Goal: Task Accomplishment & Management: Use online tool/utility

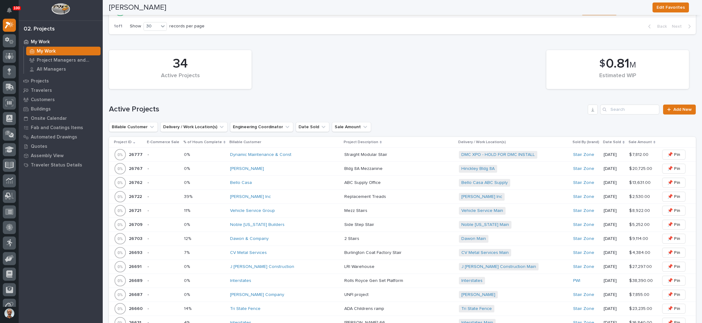
scroll to position [327, 0]
click at [614, 106] on input "Search" at bounding box center [629, 109] width 59 height 10
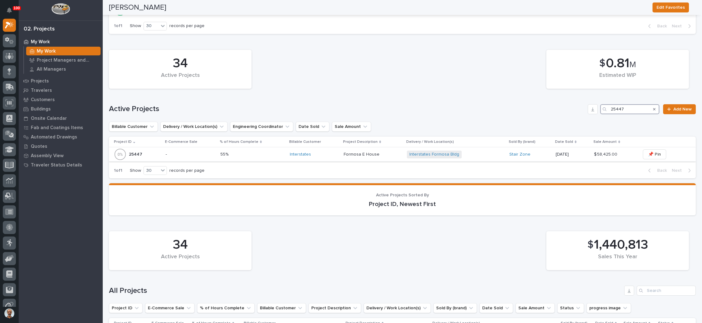
type input "25447"
click at [477, 152] on div "Interstates Formosa Bldg + 0" at bounding box center [455, 155] width 97 height 8
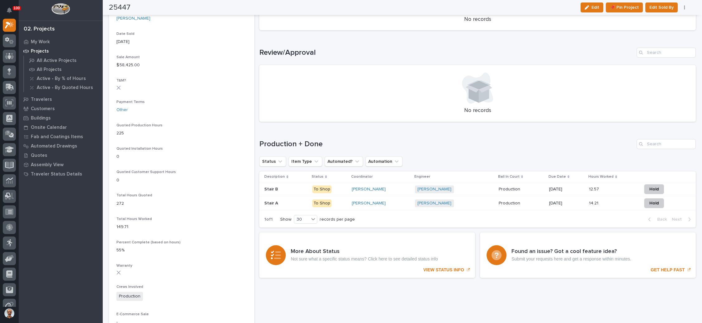
scroll to position [327, 0]
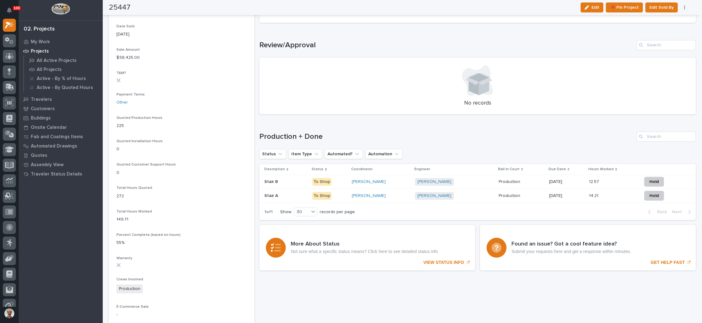
click at [464, 196] on div "Juan Santillan + 0" at bounding box center [454, 196] width 79 height 8
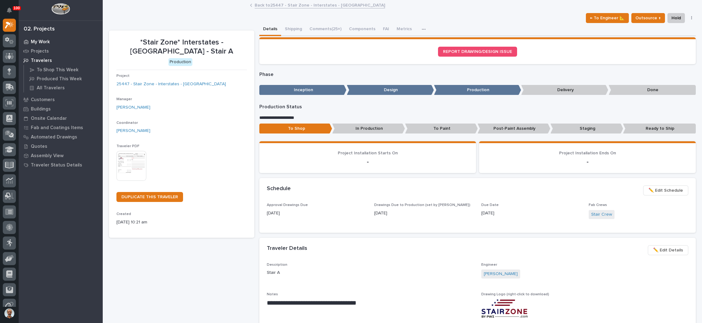
click at [42, 40] on p "My Work" at bounding box center [40, 42] width 19 height 6
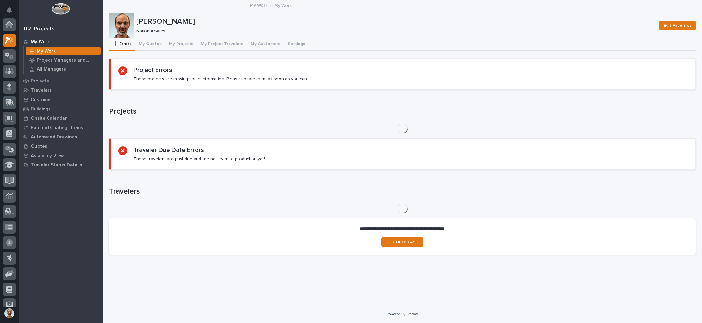
scroll to position [15, 0]
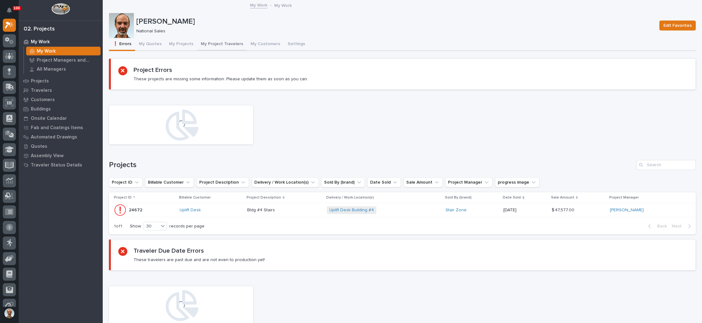
click at [216, 42] on button "My Project Travelers" at bounding box center [222, 44] width 50 height 13
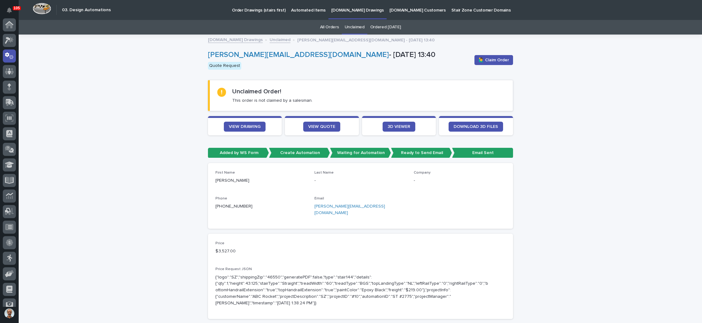
scroll to position [31, 0]
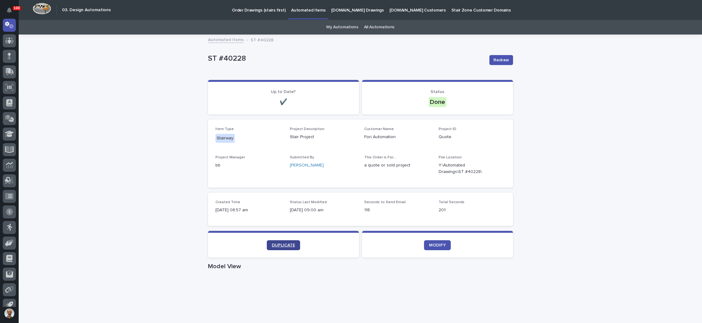
click at [279, 245] on span "DUPLICATE" at bounding box center [283, 245] width 23 height 4
click at [289, 243] on span "DUPLICATE" at bounding box center [283, 245] width 23 height 4
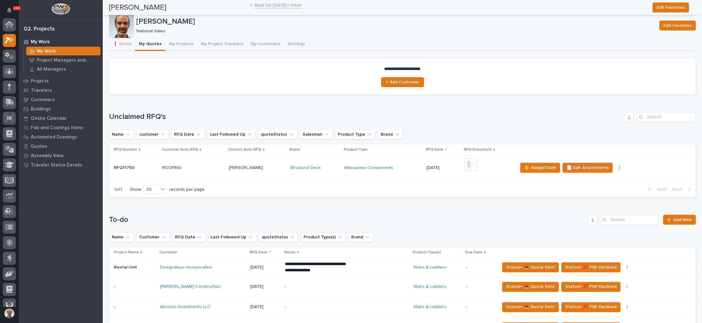
scroll to position [187, 0]
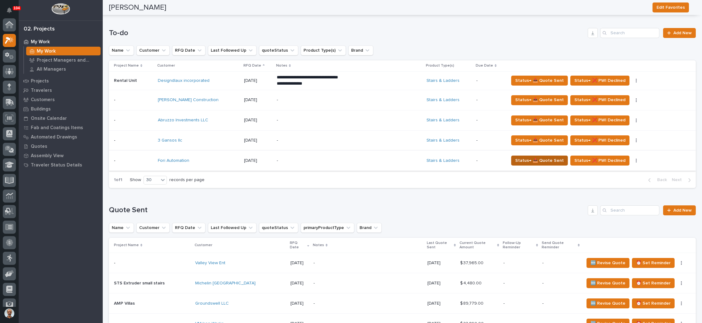
click at [532, 157] on span "Status→ 📤 Quote Sent" at bounding box center [539, 160] width 49 height 7
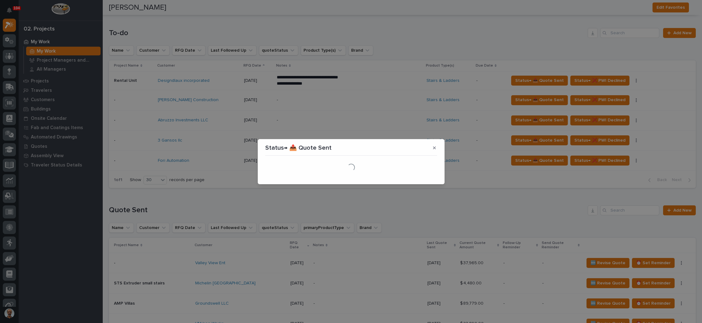
scroll to position [0, 0]
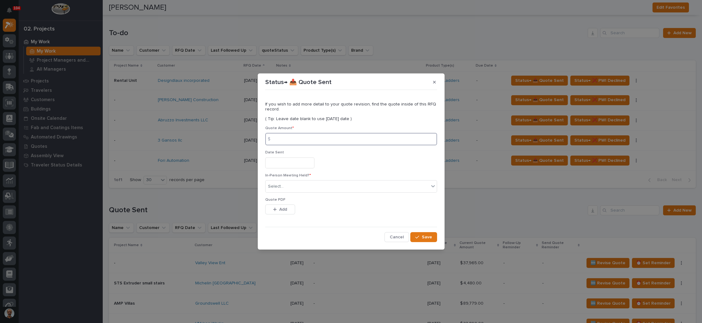
click at [315, 142] on input at bounding box center [351, 139] width 172 height 12
type input "9697"
click at [294, 165] on input "text" at bounding box center [289, 163] width 49 height 11
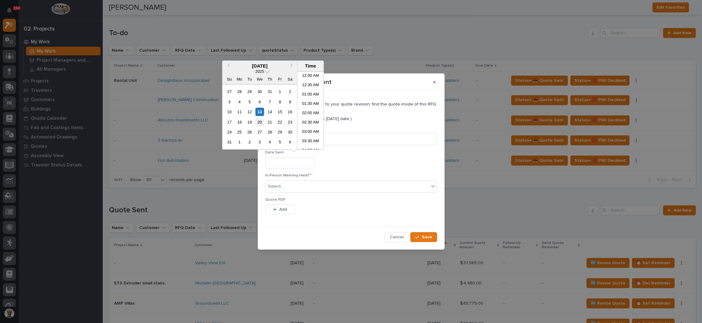
scroll to position [143, 0]
click at [258, 111] on div "13" at bounding box center [260, 112] width 8 height 8
type input "**********"
click at [295, 187] on div "Select..." at bounding box center [347, 187] width 163 height 10
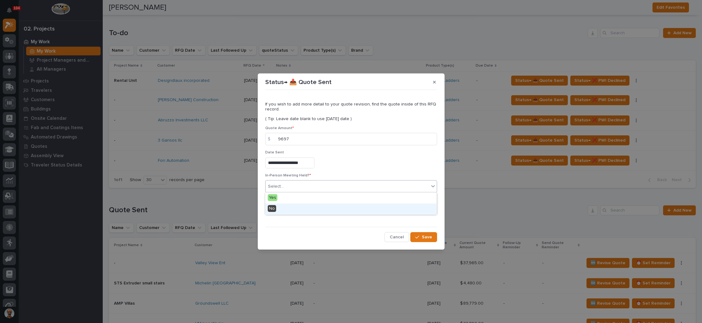
click at [291, 209] on div "No" at bounding box center [350, 209] width 171 height 11
click at [291, 209] on button "Add" at bounding box center [280, 210] width 30 height 10
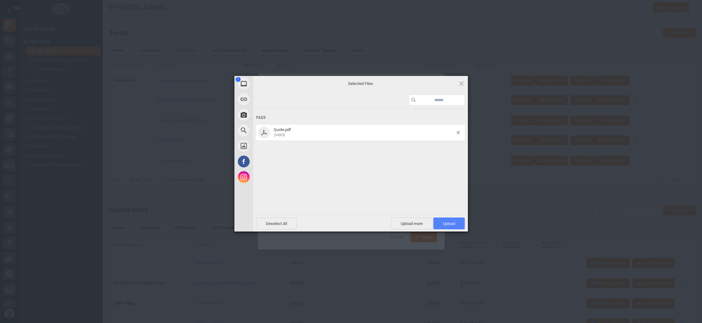
click at [448, 220] on span "Upload 1" at bounding box center [448, 224] width 31 height 12
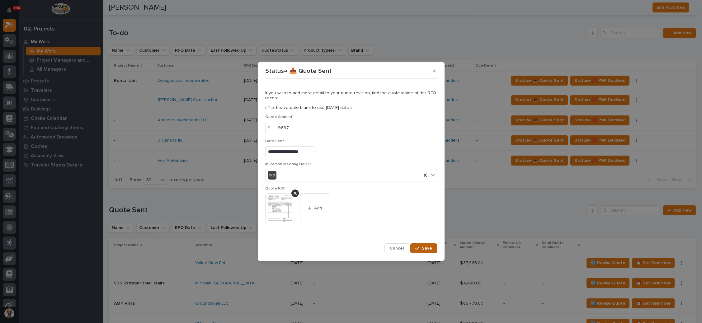
click at [421, 246] on button "Save" at bounding box center [423, 249] width 26 height 10
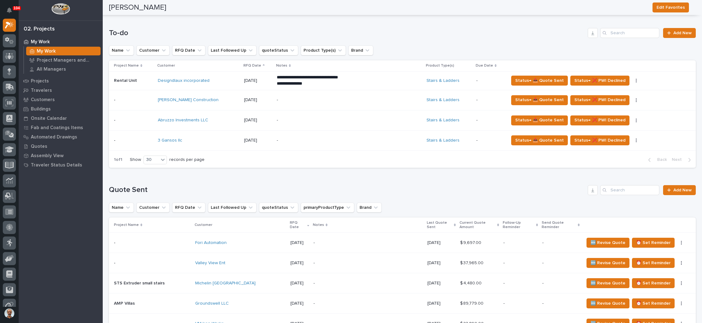
click at [339, 138] on p "-" at bounding box center [331, 140] width 109 height 5
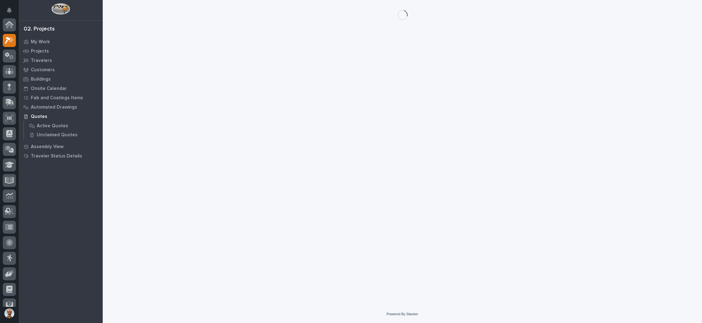
scroll to position [15, 0]
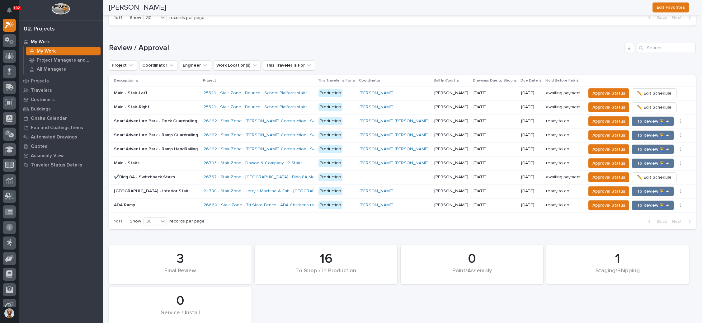
scroll to position [747, 0]
click at [637, 159] on span "To Review 👨‍🏭 →" at bounding box center [653, 162] width 32 height 7
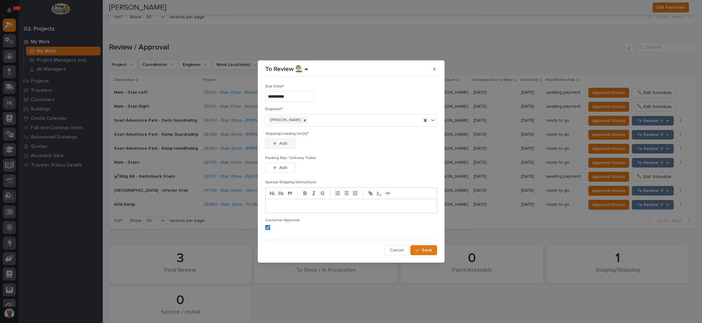
click at [278, 142] on div "button" at bounding box center [276, 143] width 6 height 4
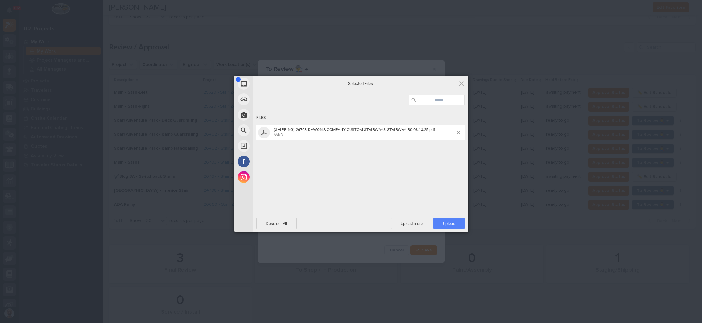
click at [448, 220] on span "Upload 1" at bounding box center [448, 224] width 31 height 12
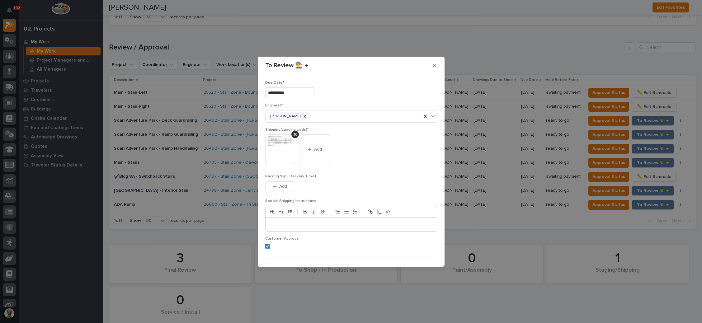
click at [278, 182] on button "Add" at bounding box center [280, 187] width 30 height 10
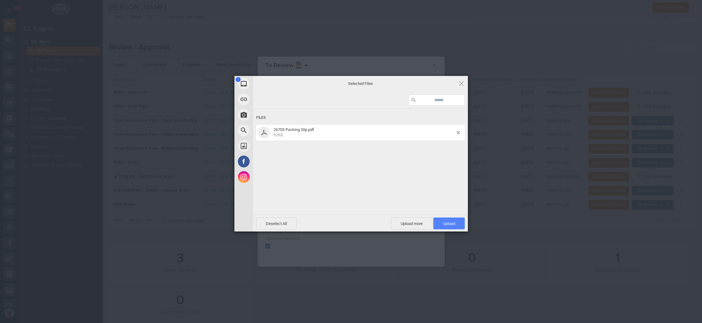
click at [445, 220] on span "Upload 1" at bounding box center [448, 224] width 31 height 12
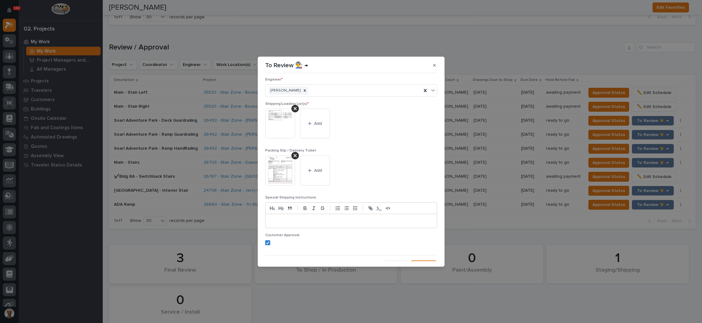
scroll to position [34, 0]
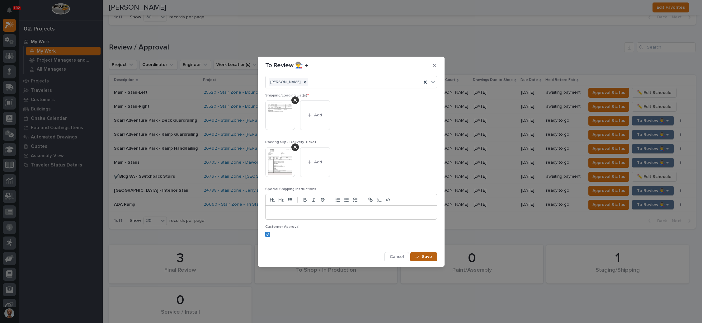
click at [416, 253] on button "Save" at bounding box center [423, 257] width 26 height 10
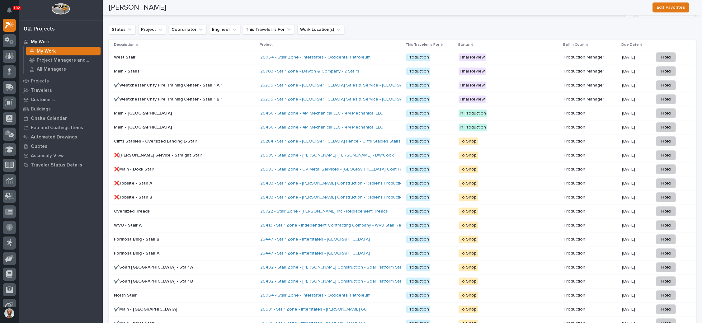
scroll to position [1021, 0]
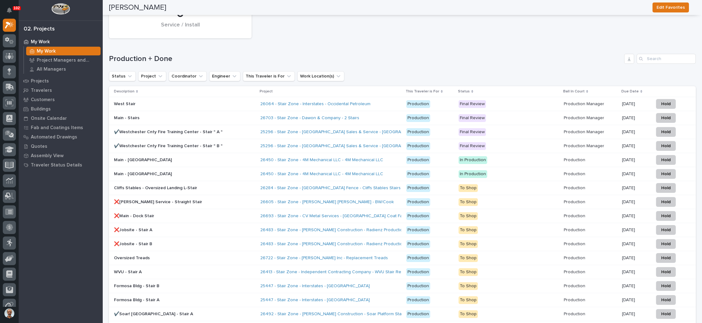
click at [509, 100] on p "Final Review" at bounding box center [509, 104] width 100 height 8
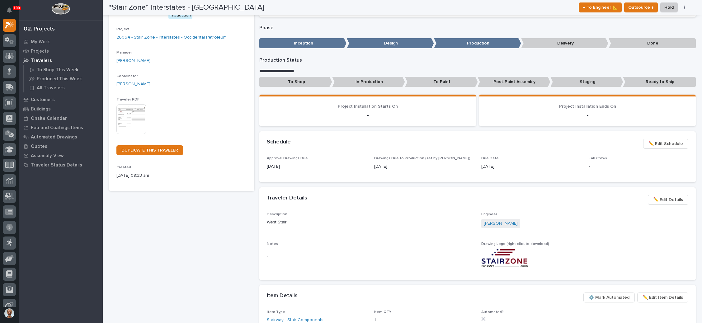
scroll to position [93, 0]
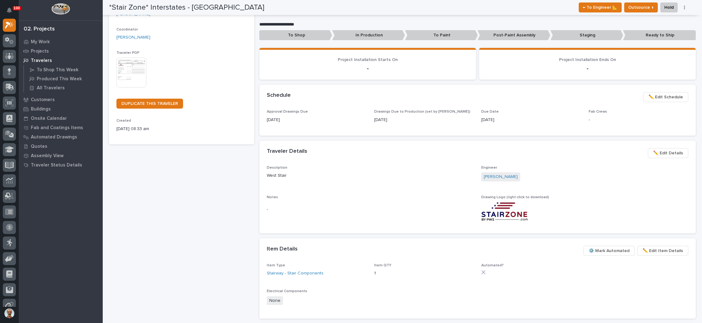
click at [660, 94] on span "✏️ Edit Schedule" at bounding box center [666, 96] width 35 height 7
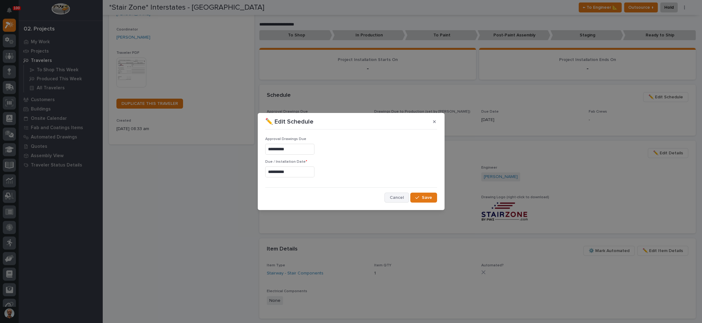
click at [391, 197] on button "Cancel" at bounding box center [397, 198] width 25 height 10
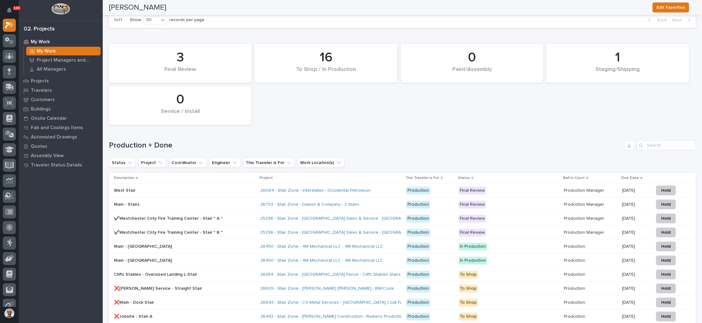
scroll to position [981, 0]
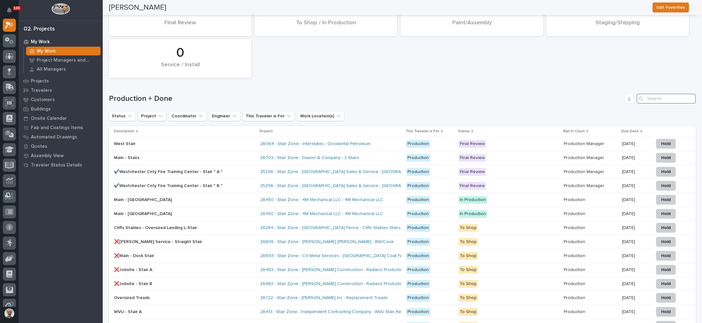
click at [664, 94] on input "Search" at bounding box center [666, 99] width 59 height 10
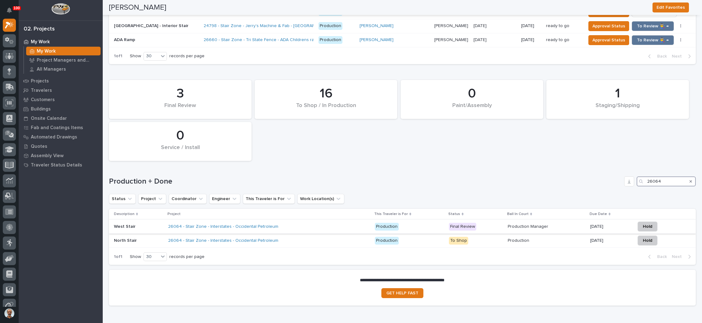
type input "26064"
click at [554, 224] on p at bounding box center [547, 226] width 78 height 5
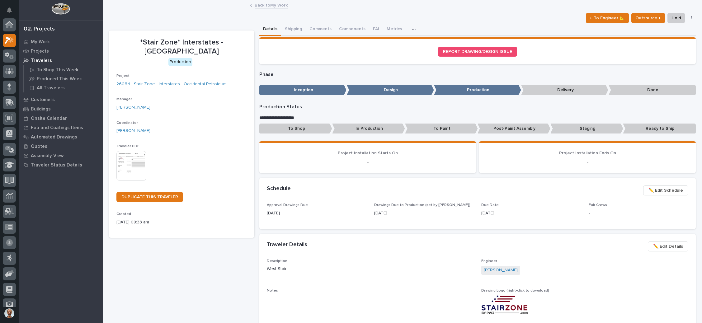
scroll to position [15, 0]
click at [651, 190] on span "✏️ Edit Schedule" at bounding box center [666, 190] width 35 height 7
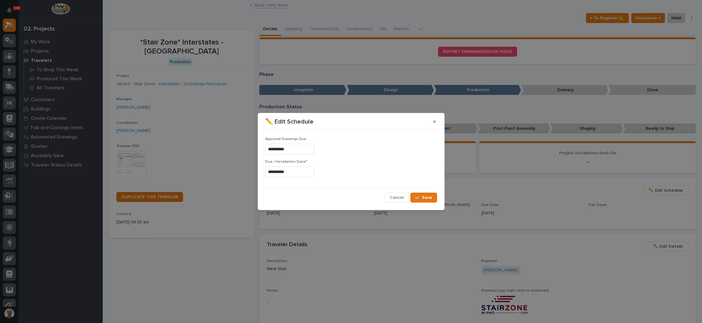
click at [299, 173] on input "**********" at bounding box center [289, 172] width 49 height 11
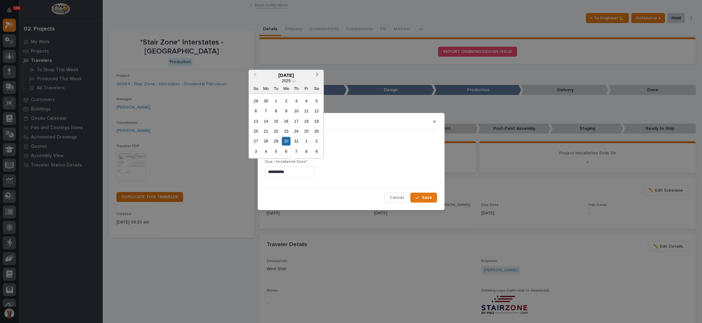
click at [317, 76] on button "Next Month" at bounding box center [318, 75] width 10 height 10
click at [317, 76] on span "Next Month" at bounding box center [317, 75] width 0 height 8
click at [277, 121] on div "16" at bounding box center [276, 121] width 8 height 8
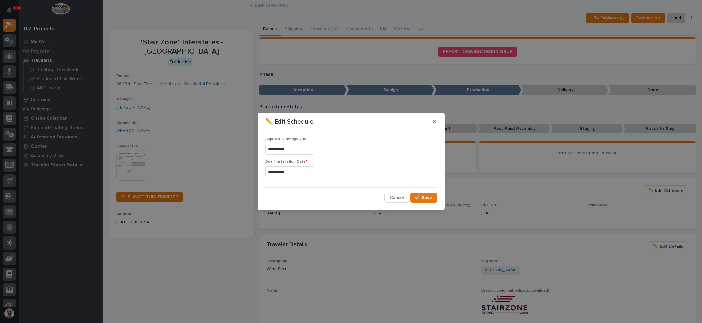
type input "**********"
click at [424, 196] on span "Save" at bounding box center [427, 198] width 10 height 6
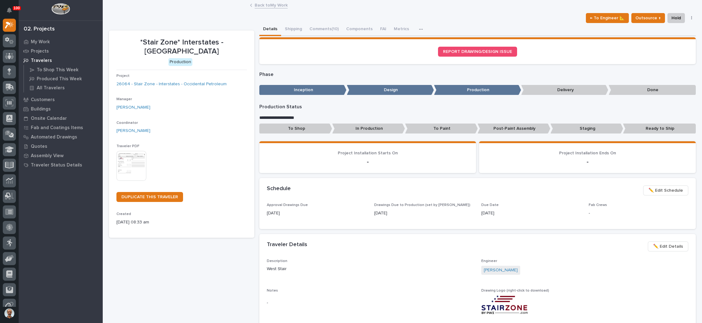
click at [271, 6] on link "Back to My Work" at bounding box center [271, 4] width 33 height 7
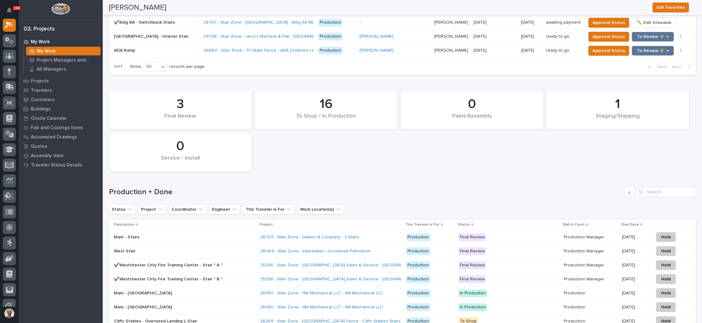
scroll to position [934, 0]
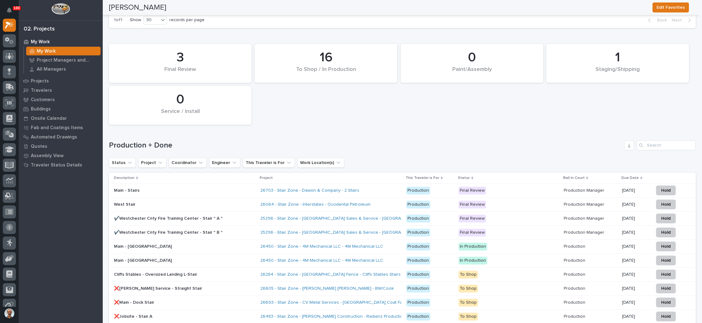
click at [368, 186] on div "26703 - Stair Zone - Dawon & Company - 2 Stairs" at bounding box center [330, 191] width 141 height 10
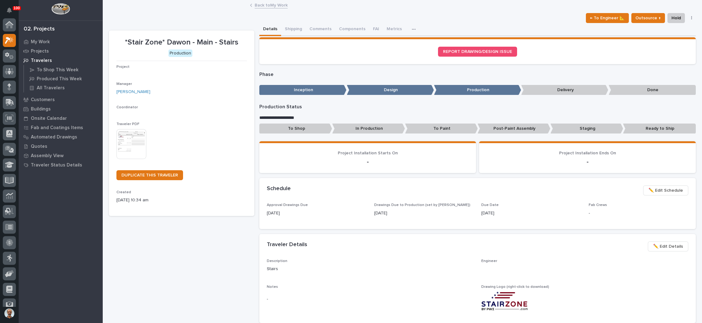
scroll to position [15, 0]
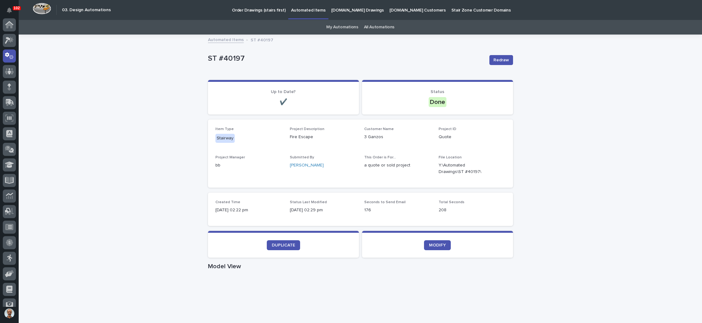
scroll to position [31, 0]
click at [9, 53] on icon at bounding box center [9, 56] width 4 height 7
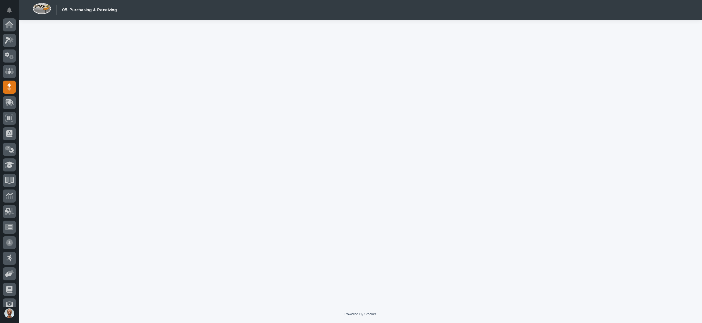
scroll to position [38, 0]
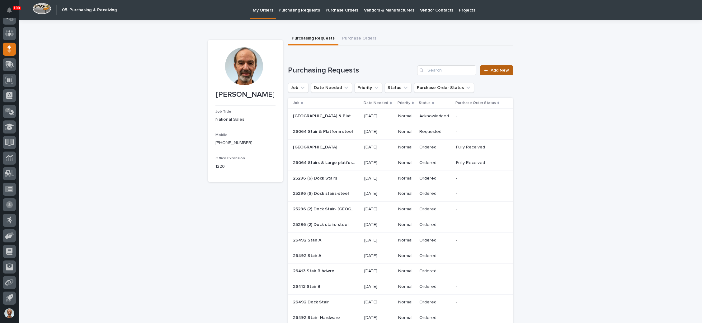
click at [489, 67] on link "Add New" at bounding box center [496, 70] width 33 height 10
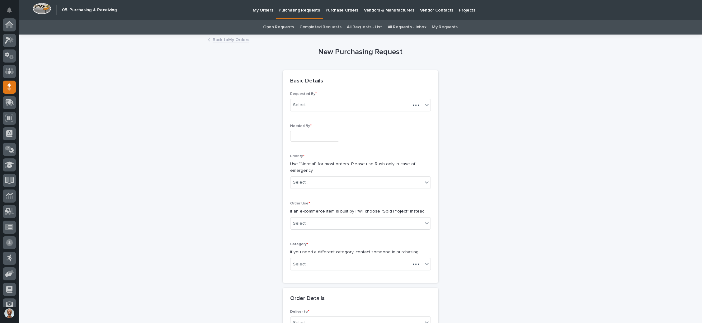
scroll to position [38, 0]
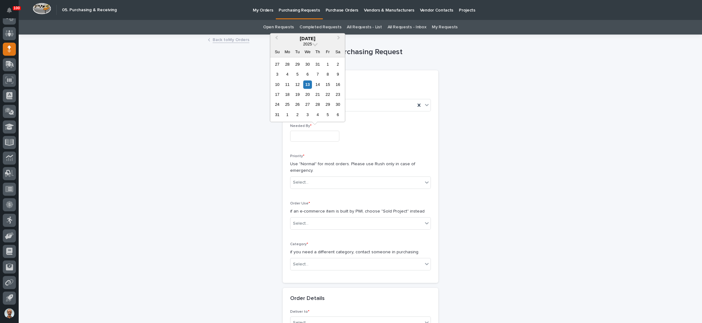
click at [323, 132] on input "text" at bounding box center [314, 136] width 49 height 11
click at [289, 93] on div "18" at bounding box center [287, 94] width 8 height 8
type input "**********"
click at [314, 182] on div "Select..." at bounding box center [357, 183] width 132 height 10
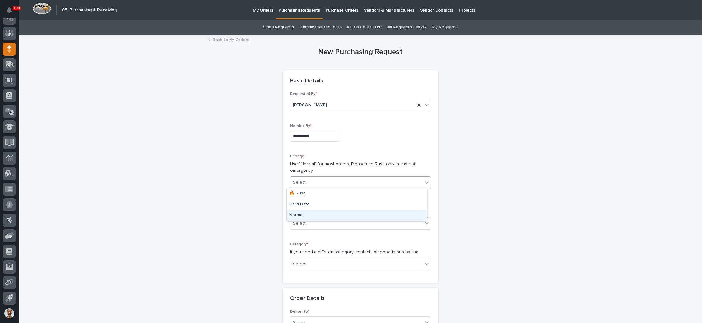
click at [312, 214] on div "Normal" at bounding box center [357, 215] width 140 height 11
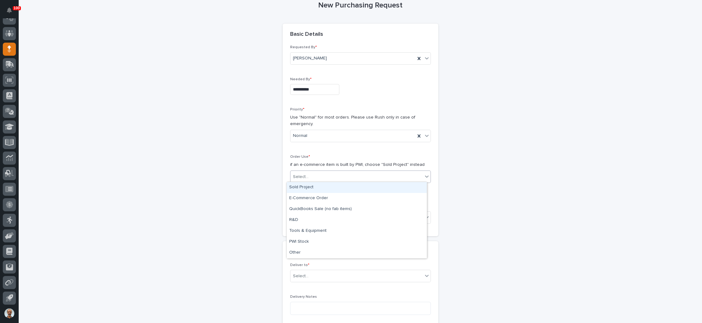
click at [330, 174] on div "Select..." at bounding box center [357, 177] width 132 height 10
click at [324, 188] on div "Sold Project" at bounding box center [357, 187] width 140 height 11
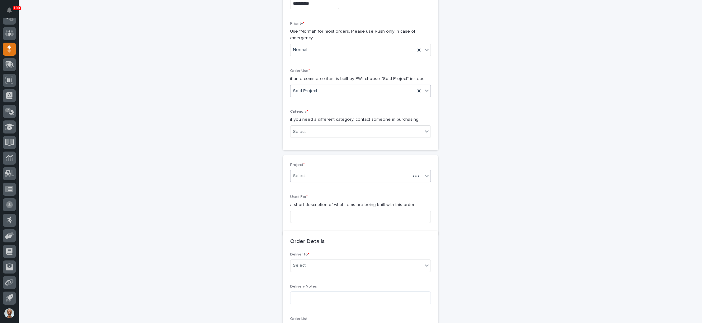
scroll to position [136, 0]
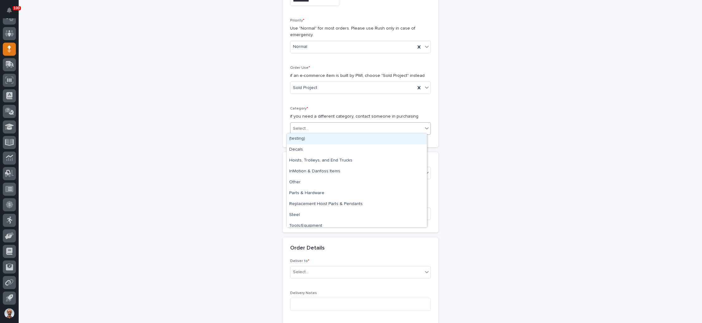
click at [337, 129] on div "Select..." at bounding box center [357, 129] width 132 height 10
click at [323, 192] on div "Parts & Hardware" at bounding box center [357, 193] width 140 height 11
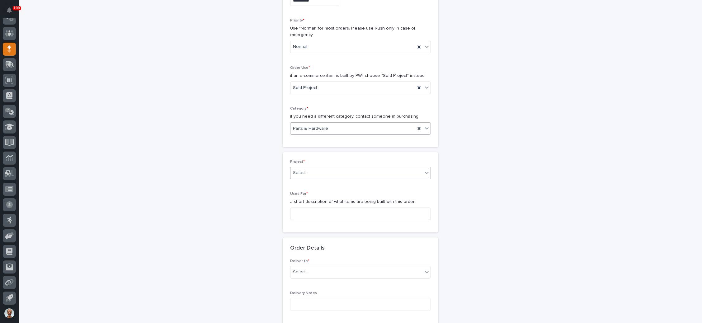
click at [328, 172] on div "Select..." at bounding box center [357, 173] width 132 height 10
type input "*****"
click at [348, 182] on div "26703 - Stair Zone - Dawon & Company - 2 Stairs" at bounding box center [357, 183] width 140 height 11
click at [328, 211] on input at bounding box center [360, 214] width 141 height 12
type input "S"
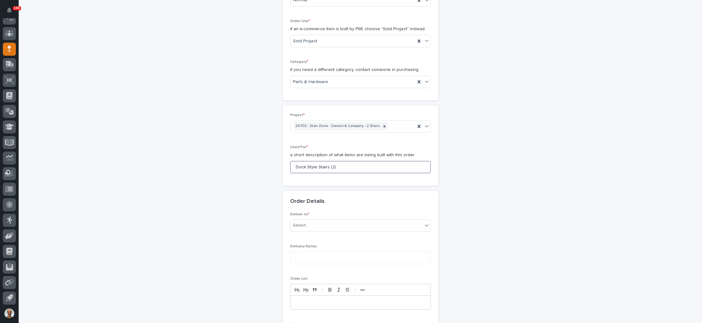
scroll to position [229, 0]
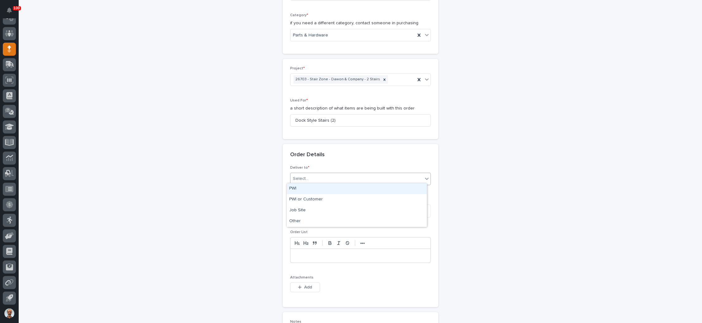
click at [341, 181] on div "Select..." at bounding box center [357, 179] width 132 height 10
click at [348, 191] on div "PWI" at bounding box center [357, 188] width 140 height 11
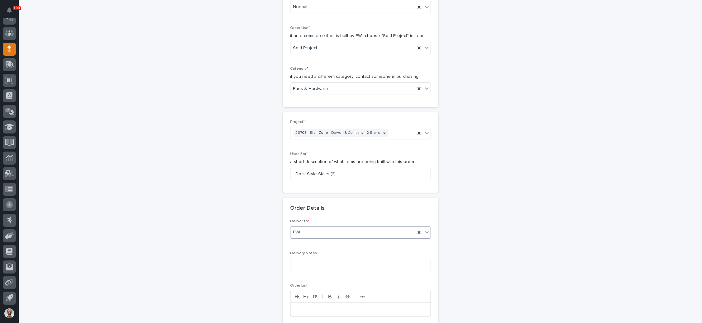
scroll to position [182, 0]
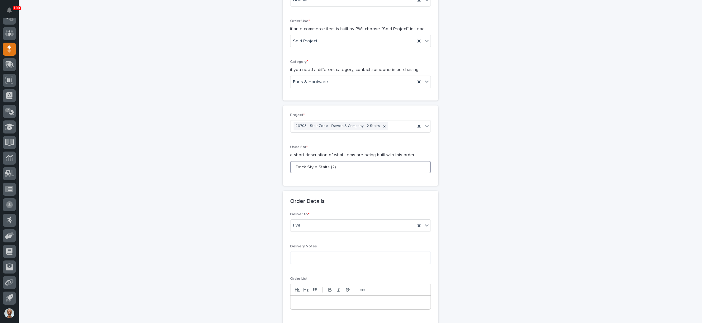
click at [350, 169] on input "Dock Style Stairs (2)" at bounding box center [360, 167] width 141 height 12
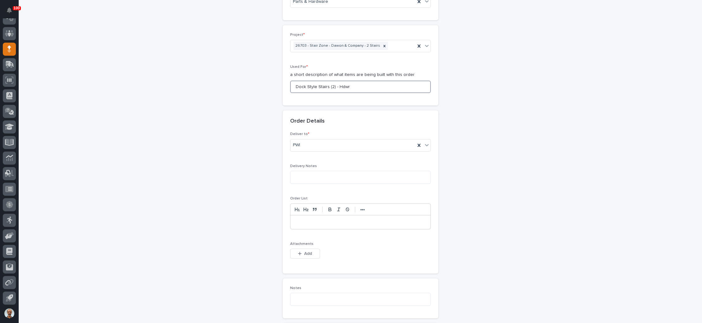
scroll to position [276, 0]
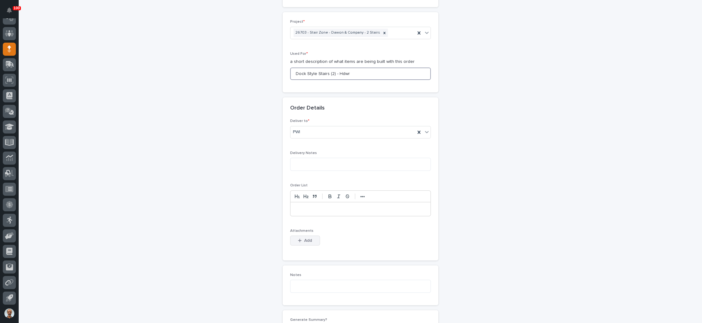
type input "Dock Style Stairs (2) - Hdwr"
click at [304, 236] on button "Add" at bounding box center [305, 241] width 30 height 10
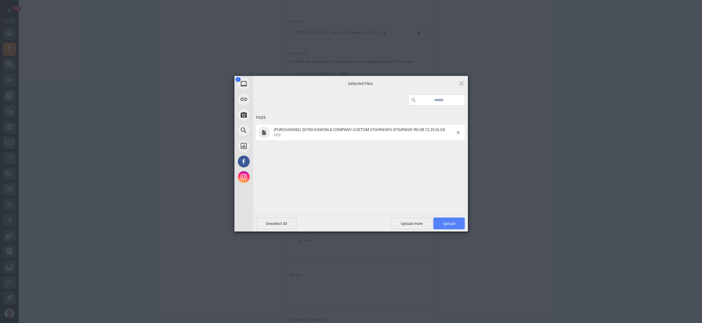
click at [448, 221] on span "Upload 1" at bounding box center [449, 223] width 12 height 5
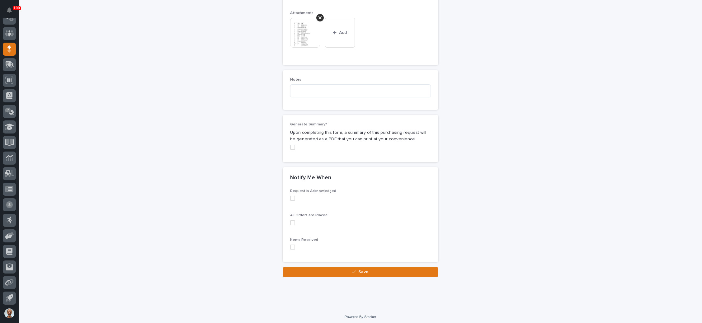
scroll to position [494, 0]
drag, startPoint x: 354, startPoint y: 266, endPoint x: 360, endPoint y: 263, distance: 6.7
click at [354, 267] on button "Save" at bounding box center [361, 272] width 156 height 10
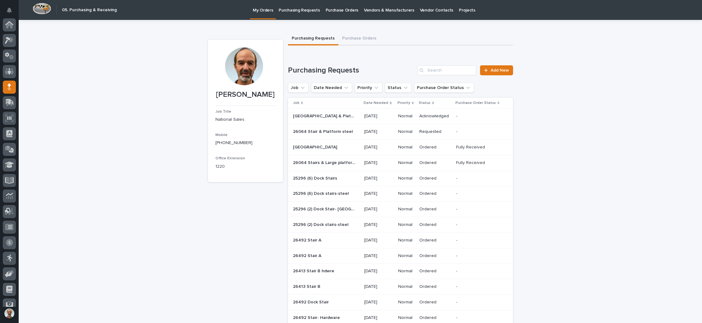
scroll to position [38, 0]
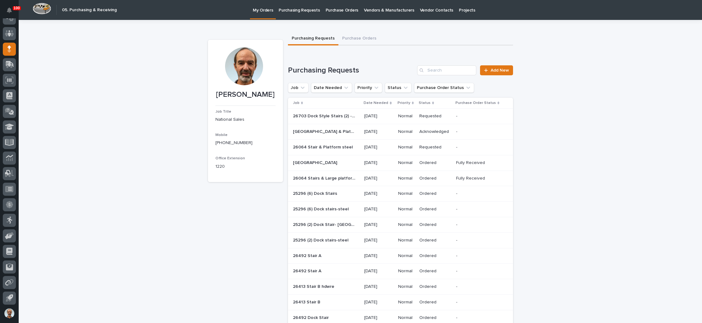
click at [434, 114] on p "Requested" at bounding box center [435, 116] width 32 height 5
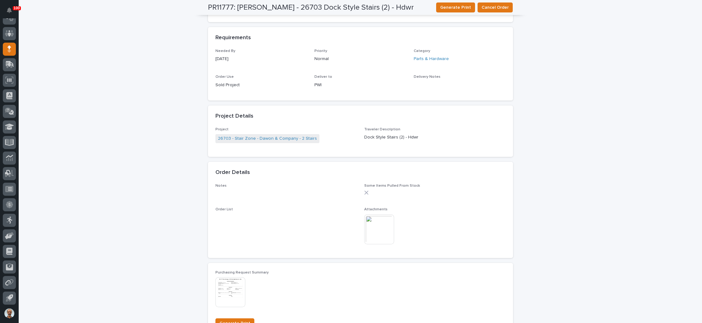
scroll to position [420, 0]
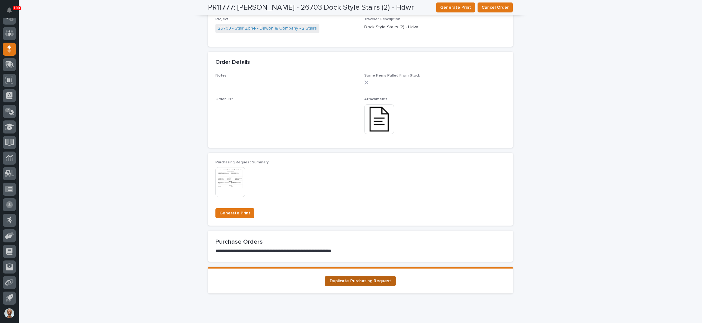
click at [369, 277] on link "Duplicate Purchasing Request" at bounding box center [360, 281] width 71 height 10
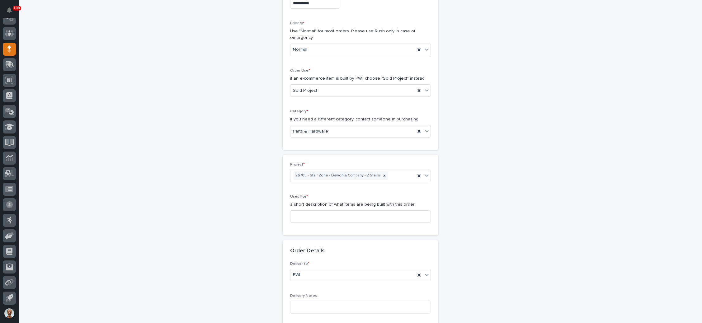
scroll to position [140, 0]
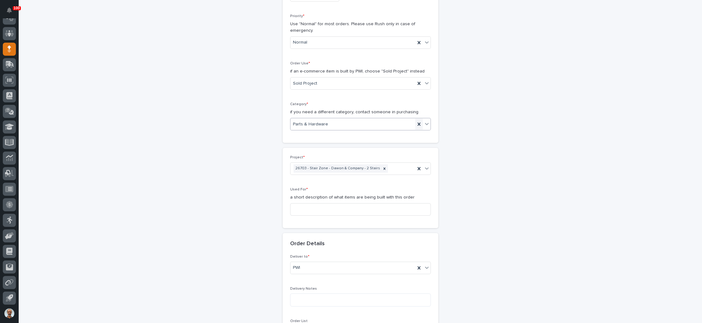
click at [416, 123] on icon at bounding box center [419, 124] width 6 height 6
click at [424, 121] on icon at bounding box center [427, 124] width 6 height 6
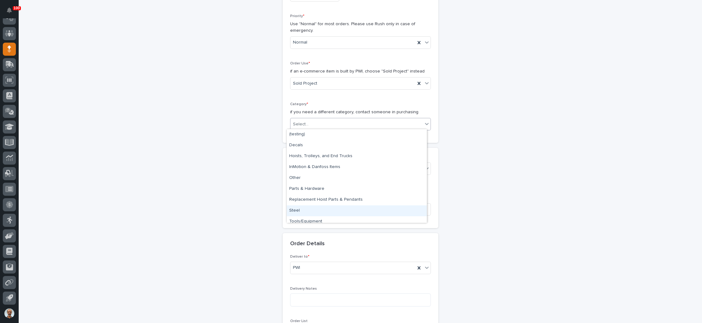
click at [314, 211] on div "Steel" at bounding box center [357, 211] width 140 height 11
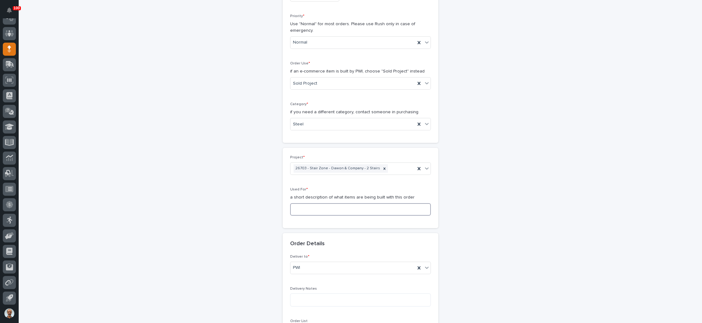
click at [327, 205] on input at bounding box center [360, 209] width 141 height 12
type input "S"
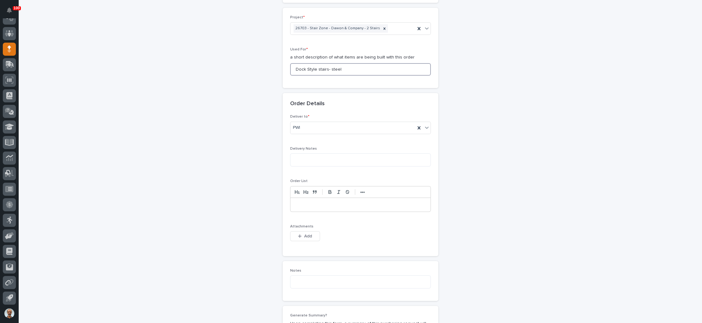
scroll to position [327, 0]
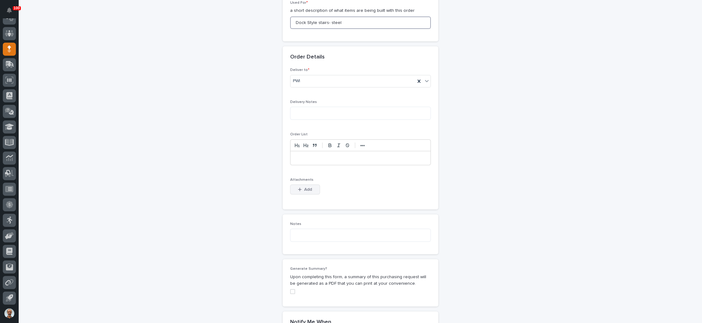
type input "Dock Style stairs- steel"
click at [311, 185] on button "Add" at bounding box center [305, 190] width 30 height 10
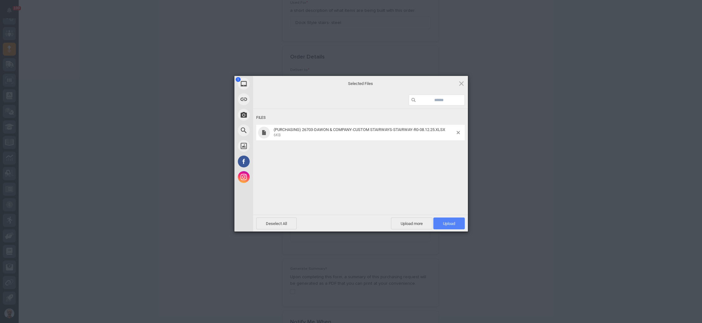
click at [445, 222] on span "Upload 1" at bounding box center [449, 223] width 12 height 5
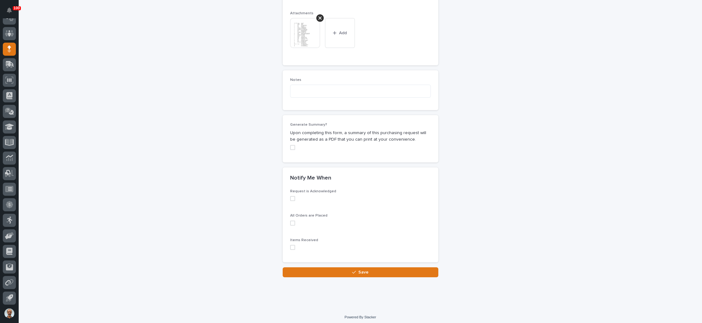
scroll to position [494, 0]
drag, startPoint x: 358, startPoint y: 268, endPoint x: 372, endPoint y: 258, distance: 17.2
click at [358, 270] on span "Save" at bounding box center [363, 272] width 10 height 4
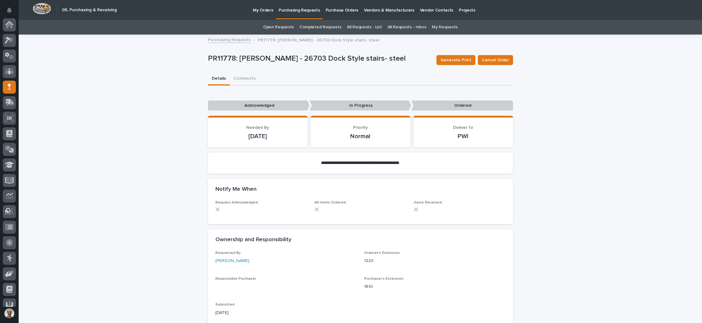
scroll to position [38, 0]
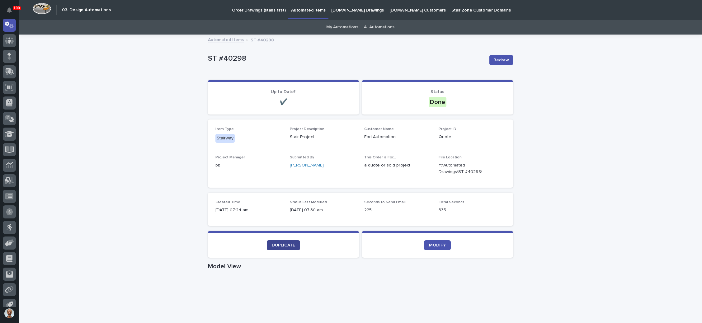
click at [283, 242] on link "DUPLICATE" at bounding box center [283, 245] width 33 height 10
